Goal: Information Seeking & Learning: Stay updated

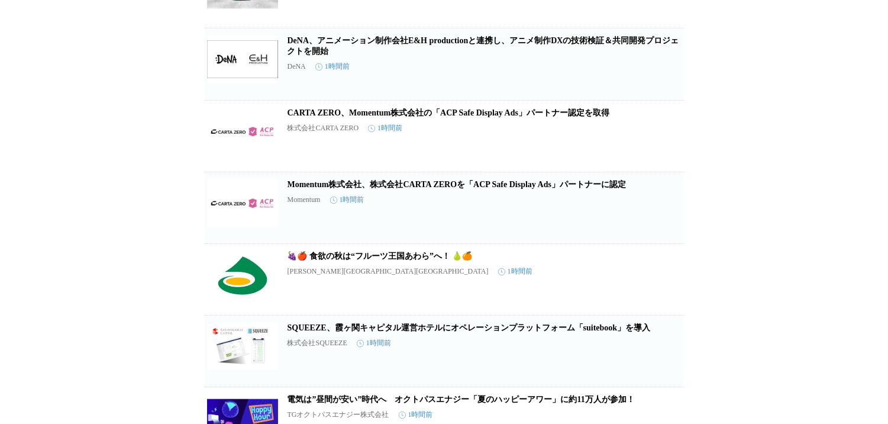
scroll to position [2398, 0]
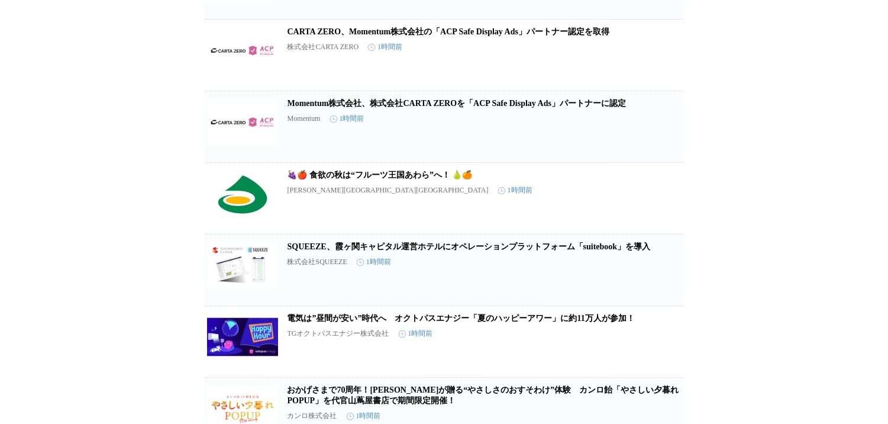
click at [376, 179] on link "🍇🍎 食欲の秋は“フルーツ王国あわら”へ！ 🍐🍊" at bounding box center [380, 174] width 185 height 9
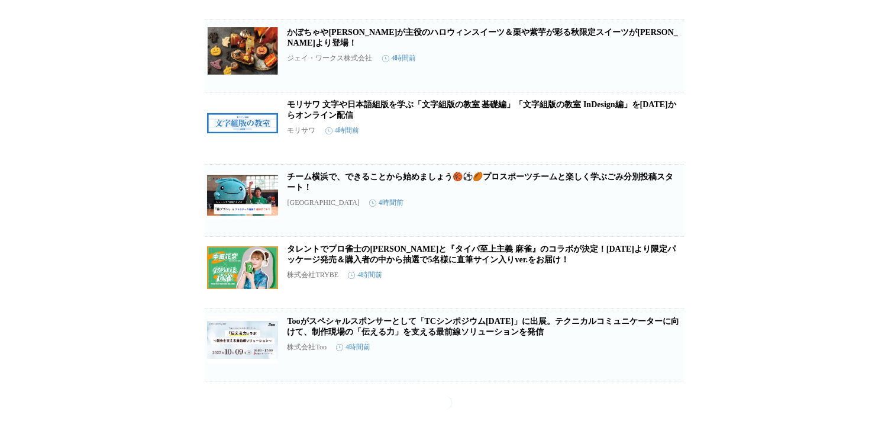
scroll to position [8689, 0]
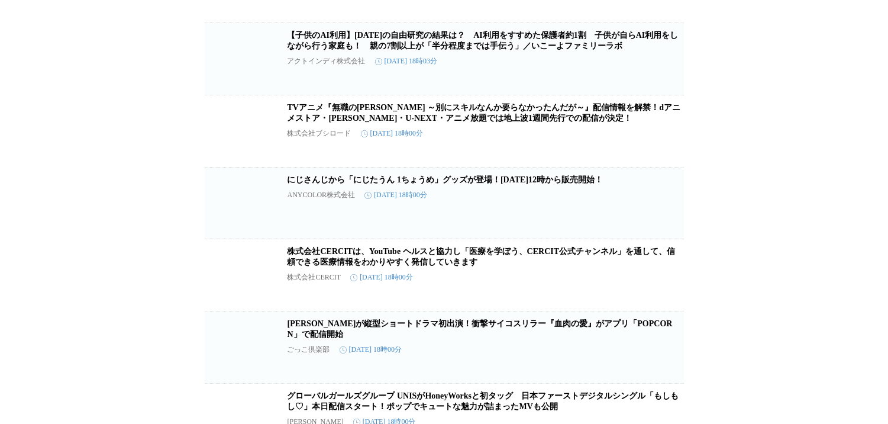
scroll to position [23951, 0]
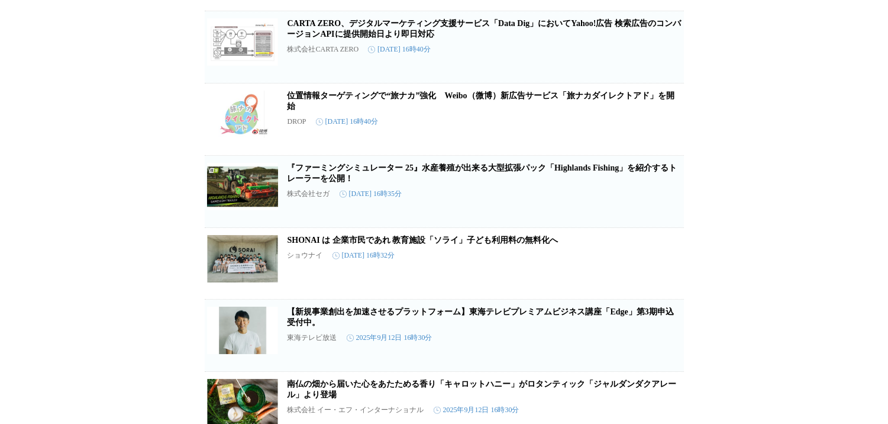
scroll to position [26236, 0]
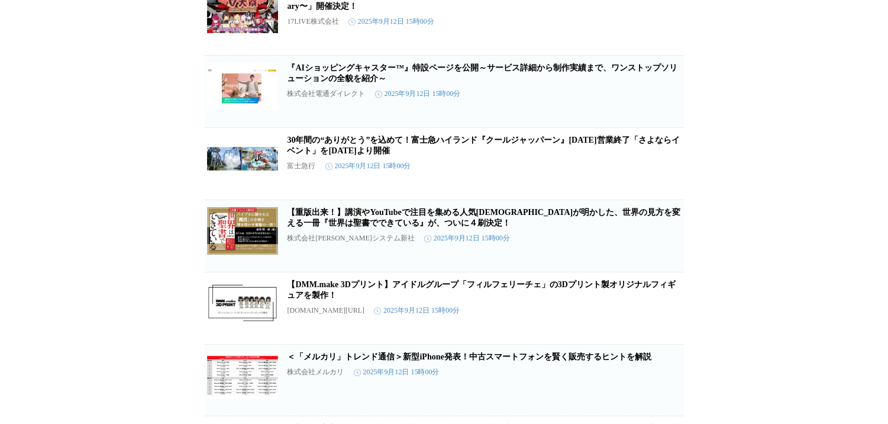
scroll to position [29671, 0]
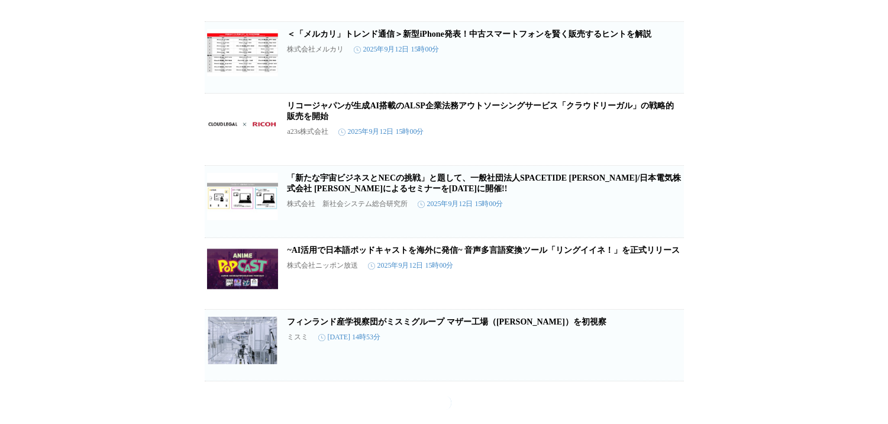
scroll to position [30658, 0]
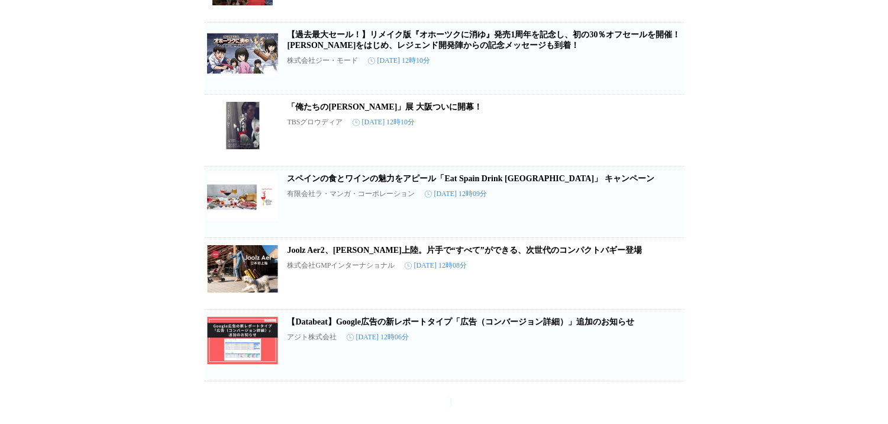
scroll to position [34818, 0]
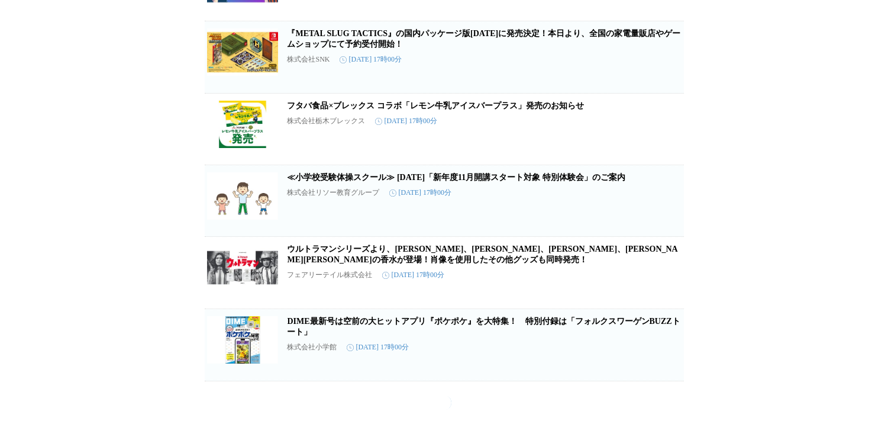
scroll to position [47645, 0]
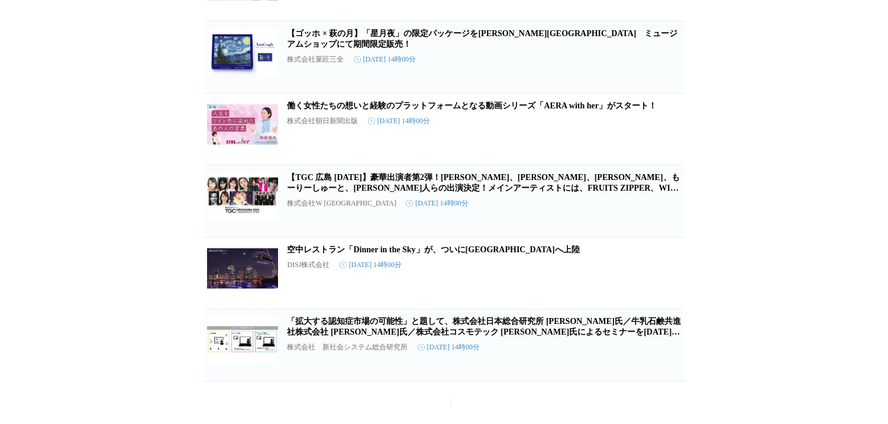
scroll to position [52232, 0]
click at [492, 49] on link "【ゴッホ × 萩の月】「星月夜」の限定パッケージを[PERSON_NAME][GEOGRAPHIC_DATA]　ミュージアムショップにて期間限定販売！" at bounding box center [483, 39] width 391 height 20
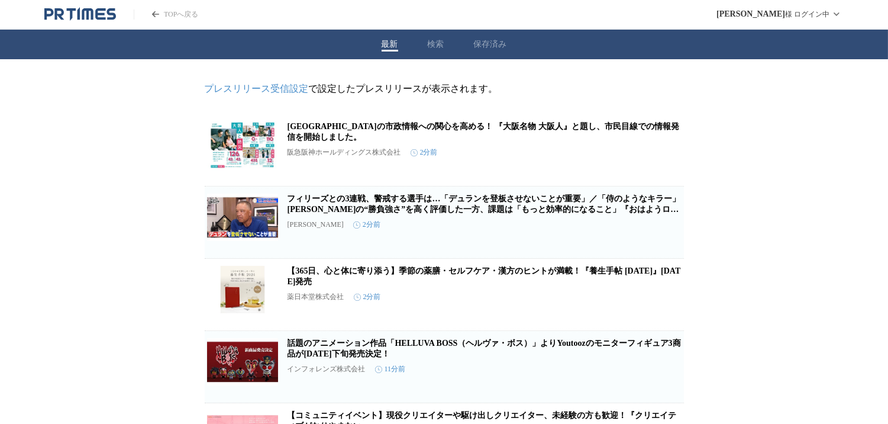
click at [77, 17] on icon "PR TIMESのトップページはこちら" at bounding box center [80, 14] width 72 height 14
